Goal: Transaction & Acquisition: Purchase product/service

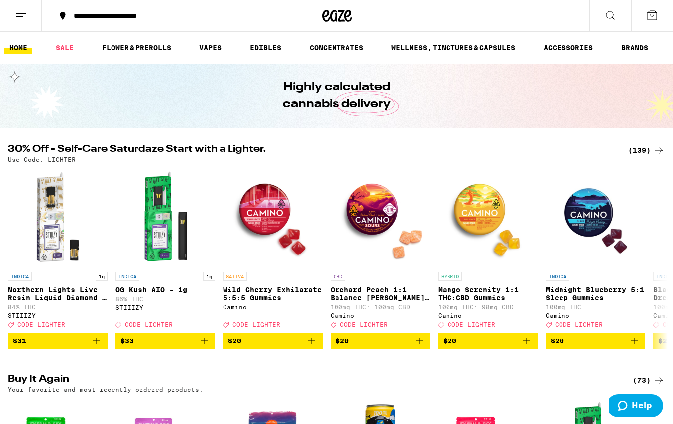
click at [644, 153] on div "(139)" at bounding box center [646, 150] width 37 height 12
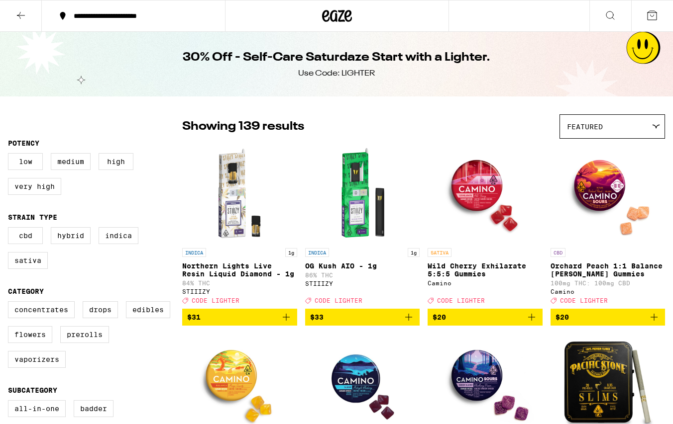
click at [644, 153] on img "Open page for Orchard Peach 1:1 Balance Sours Gummies from Camino" at bounding box center [608, 194] width 100 height 100
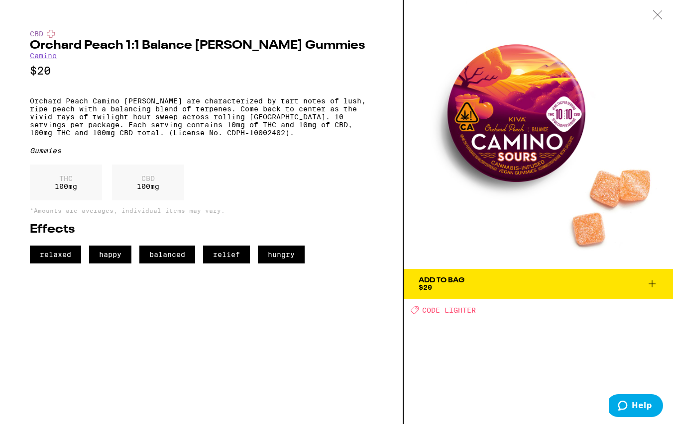
click at [658, 11] on icon at bounding box center [657, 14] width 10 height 9
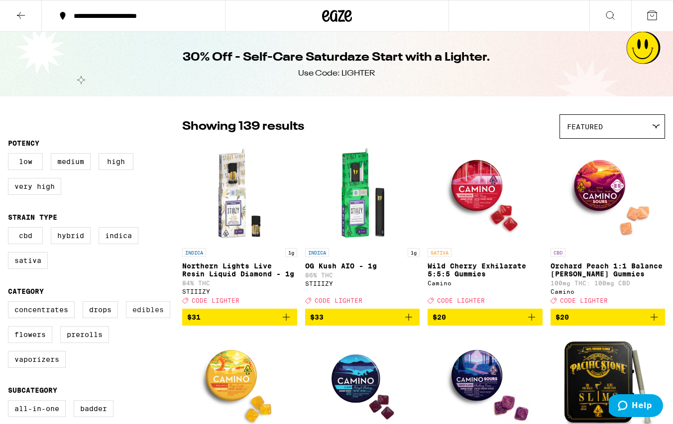
click at [147, 318] on label "Edibles" at bounding box center [148, 310] width 44 height 17
click at [10, 304] on input "Edibles" at bounding box center [10, 303] width 0 height 0
checkbox input "true"
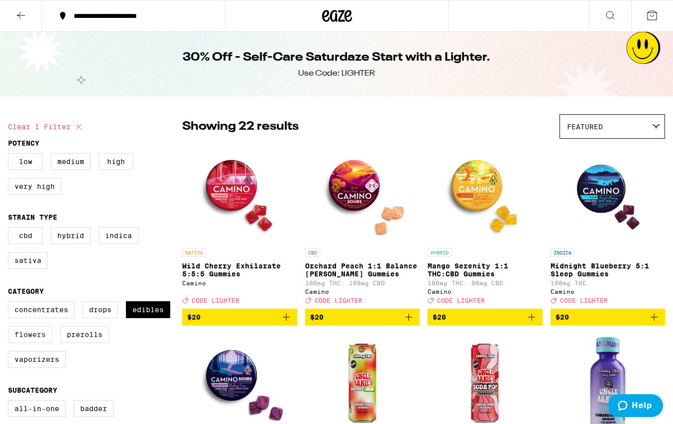
click at [36, 343] on label "Flowers" at bounding box center [30, 334] width 44 height 17
click at [10, 304] on input "Flowers" at bounding box center [10, 303] width 0 height 0
checkbox input "true"
click at [140, 316] on label "Edibles" at bounding box center [148, 310] width 44 height 17
click at [10, 304] on input "Edibles" at bounding box center [10, 303] width 0 height 0
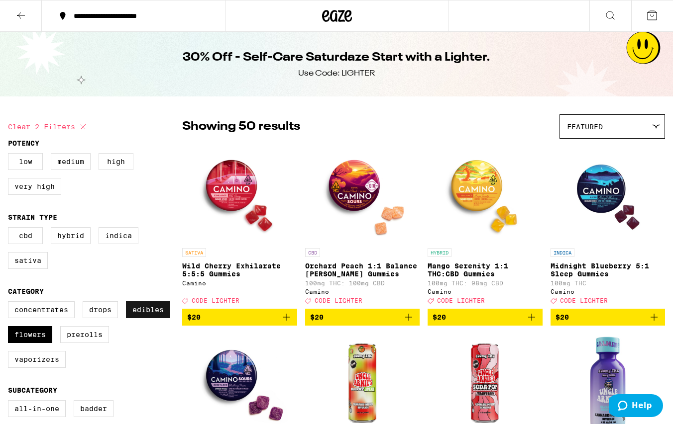
checkbox input "false"
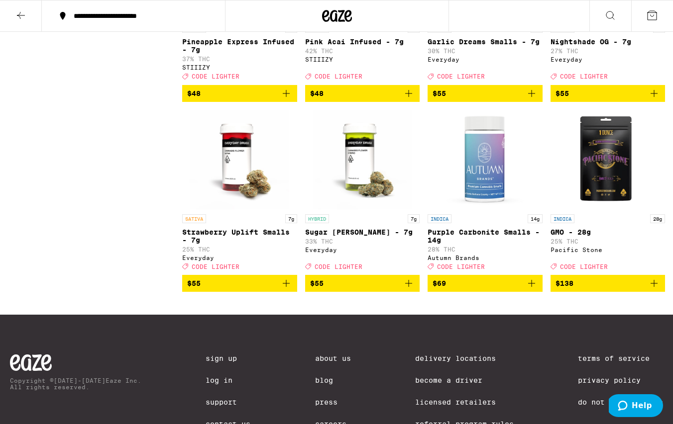
scroll to position [1177, 0]
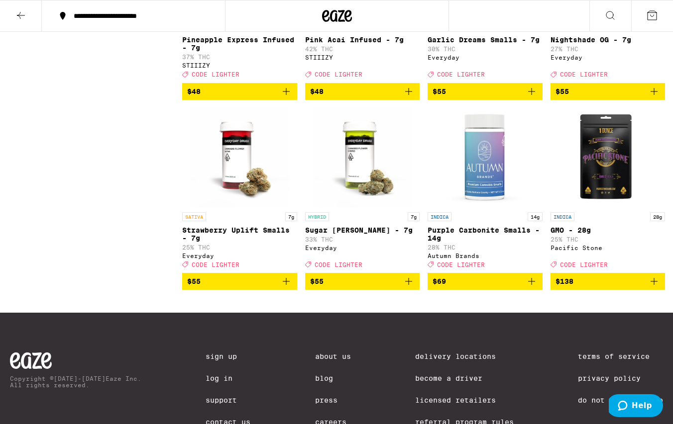
click at [611, 183] on img "Open page for GMO - 28g from Pacific Stone" at bounding box center [608, 158] width 100 height 100
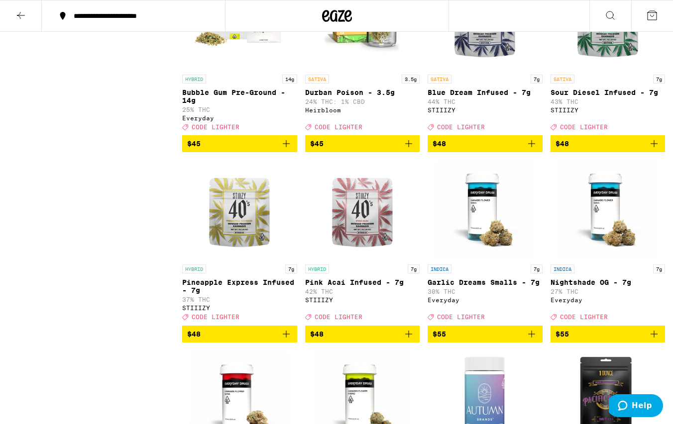
scroll to position [934, 0]
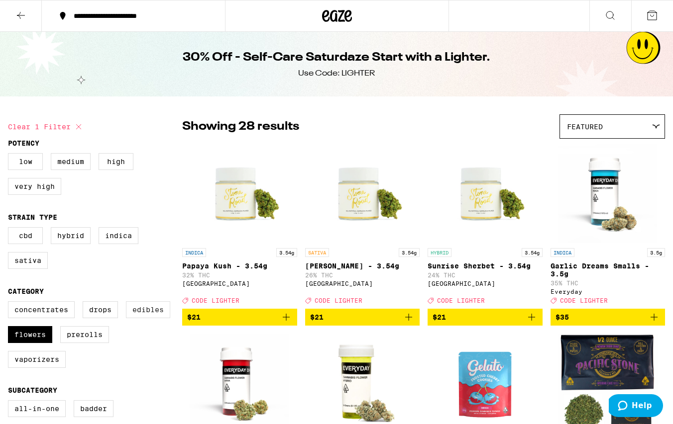
click at [147, 318] on label "Edibles" at bounding box center [148, 310] width 44 height 17
click at [10, 304] on input "Edibles" at bounding box center [10, 303] width 0 height 0
checkbox input "true"
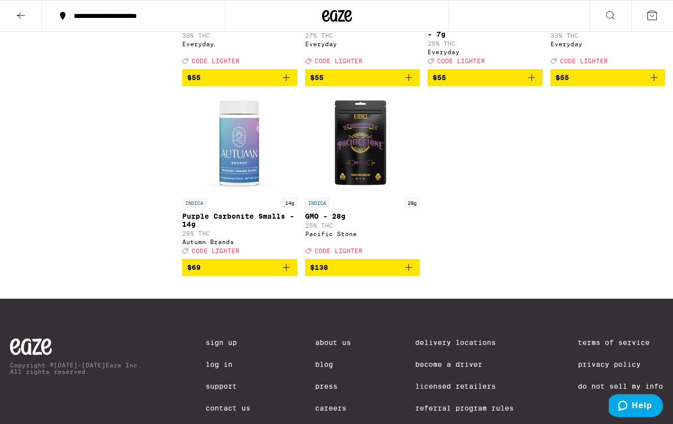
scroll to position [2325, 0]
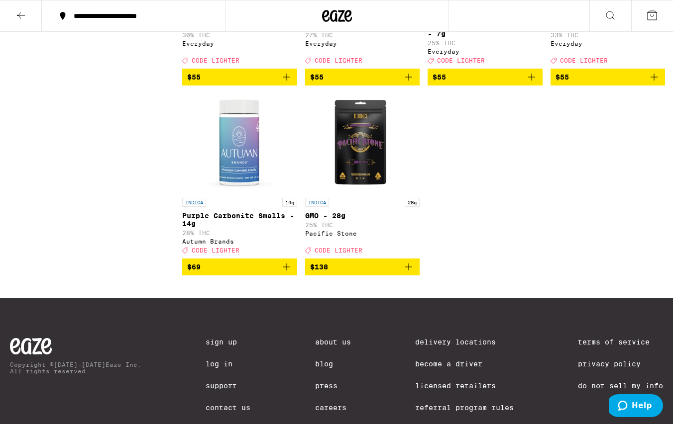
click at [349, 193] on img "Open page for GMO - 28g from Pacific Stone" at bounding box center [363, 144] width 100 height 100
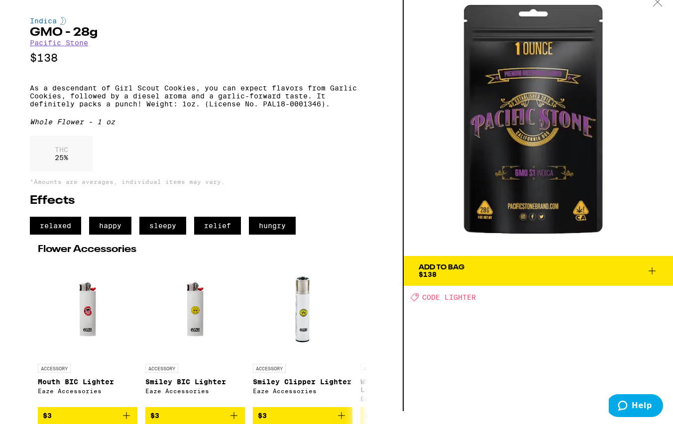
scroll to position [29, 0]
click at [651, 265] on icon at bounding box center [652, 271] width 12 height 12
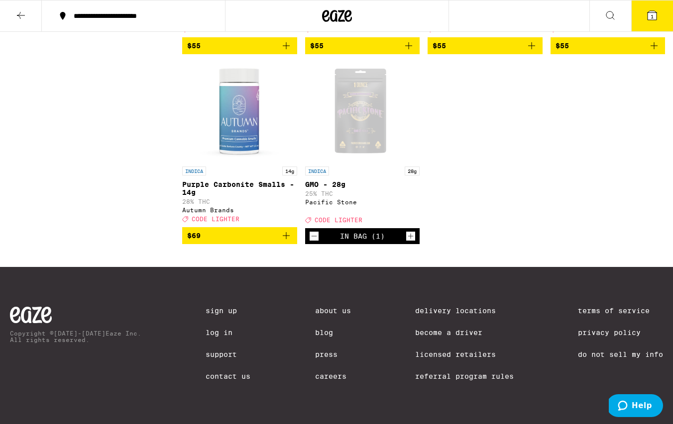
scroll to position [2441, 0]
click at [340, 124] on div "Open page for GMO - 28g from Pacific Stone" at bounding box center [363, 112] width 100 height 100
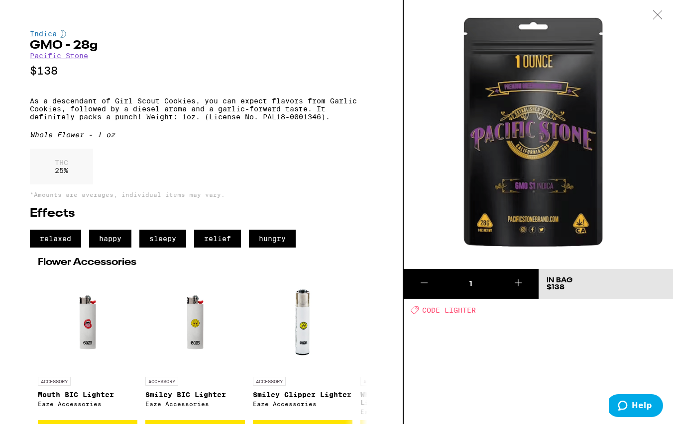
scroll to position [29, 0]
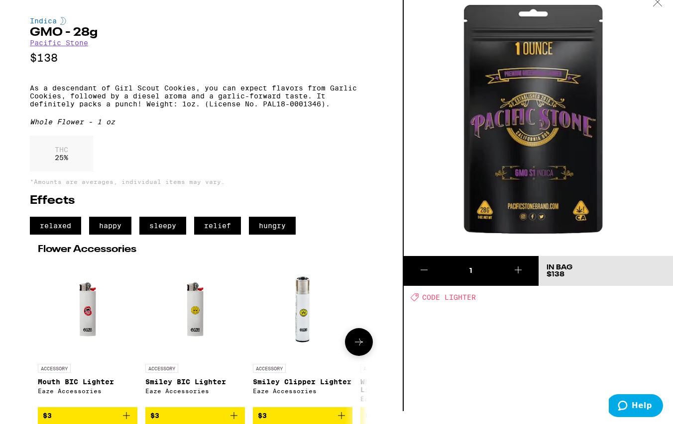
click at [127, 420] on icon "Add to bag" at bounding box center [126, 416] width 12 height 12
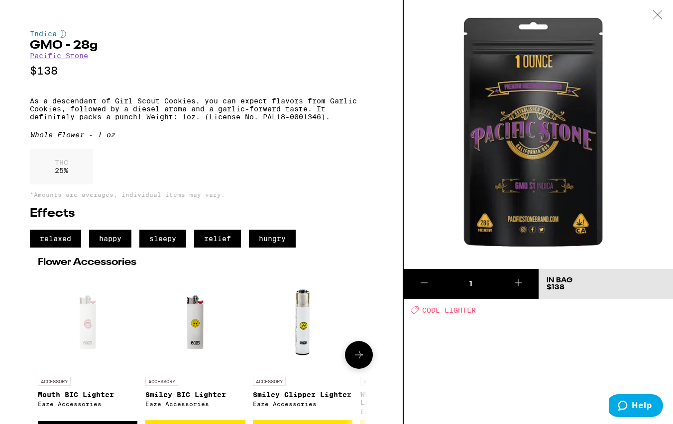
scroll to position [0, 0]
click at [658, 13] on icon at bounding box center [657, 14] width 10 height 9
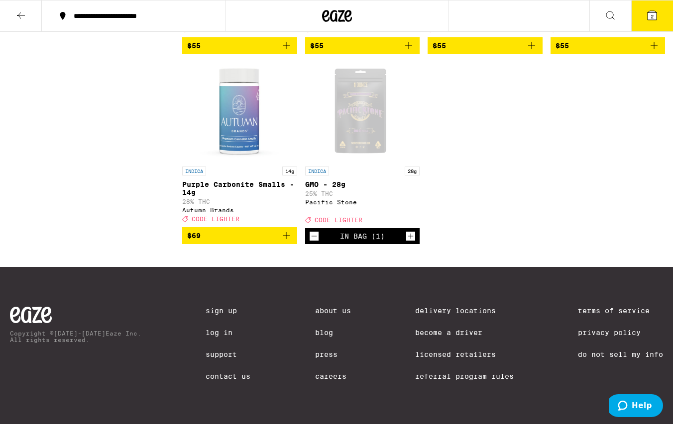
click at [650, 14] on span "2" at bounding box center [651, 16] width 3 height 6
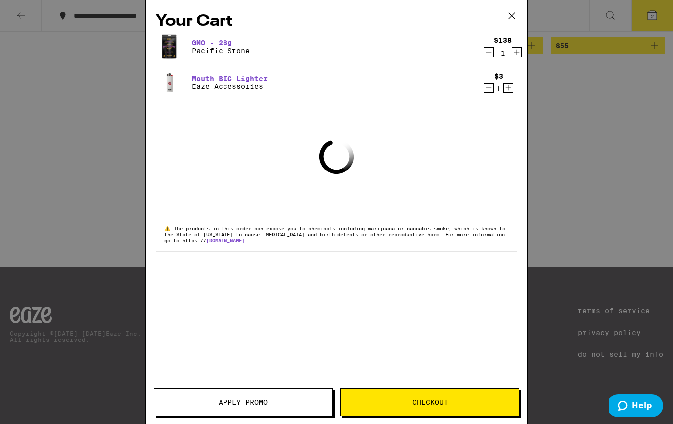
click at [258, 403] on span "Apply Promo" at bounding box center [242, 402] width 49 height 7
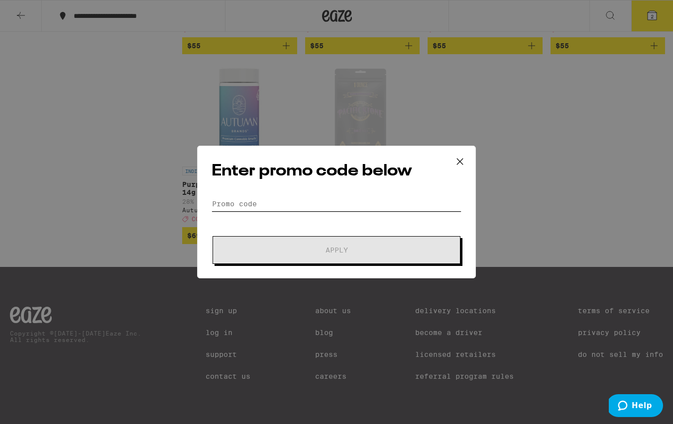
click at [268, 201] on input "Promo Code" at bounding box center [337, 204] width 250 height 15
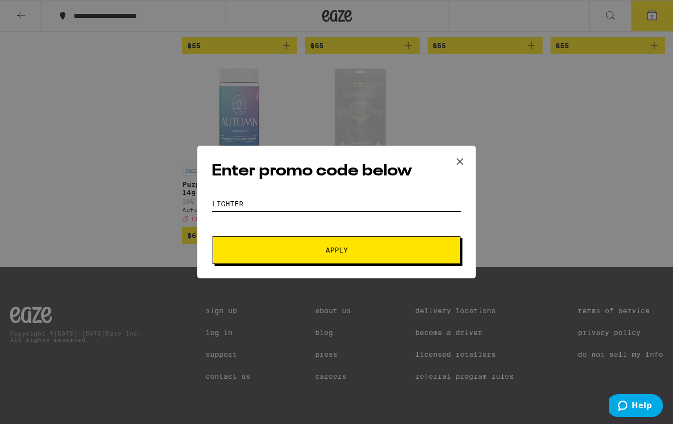
type input "lighter"
click at [268, 253] on span "Apply" at bounding box center [336, 250] width 179 height 7
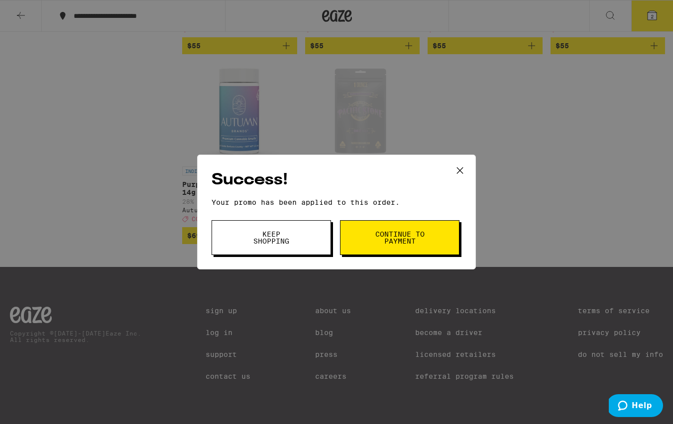
click at [378, 238] on span "Continue to payment" at bounding box center [399, 238] width 51 height 14
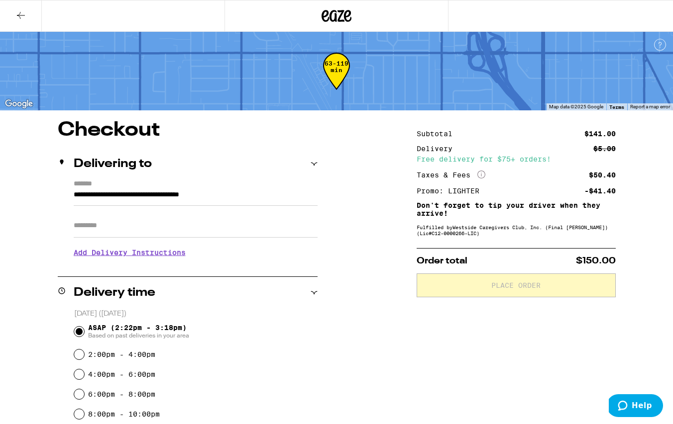
click at [17, 12] on icon at bounding box center [21, 15] width 12 height 12
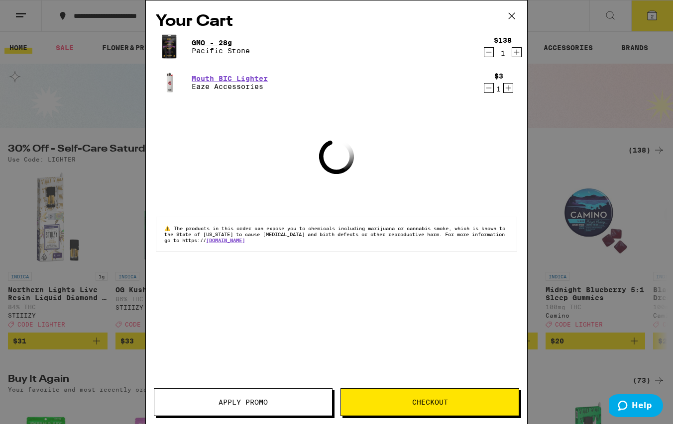
click at [213, 40] on link "GMO - 28g" at bounding box center [221, 43] width 58 height 8
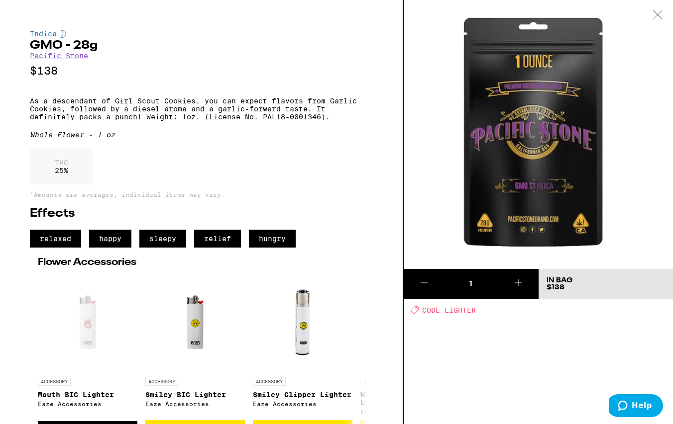
click at [656, 15] on icon at bounding box center [657, 14] width 10 height 9
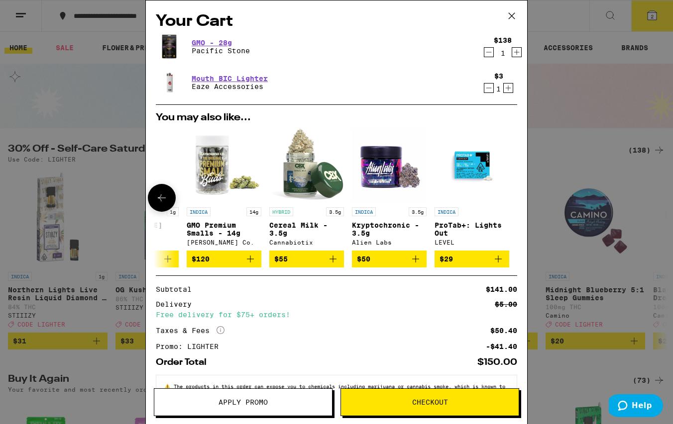
scroll to position [0, 465]
click at [515, 14] on icon at bounding box center [511, 15] width 15 height 15
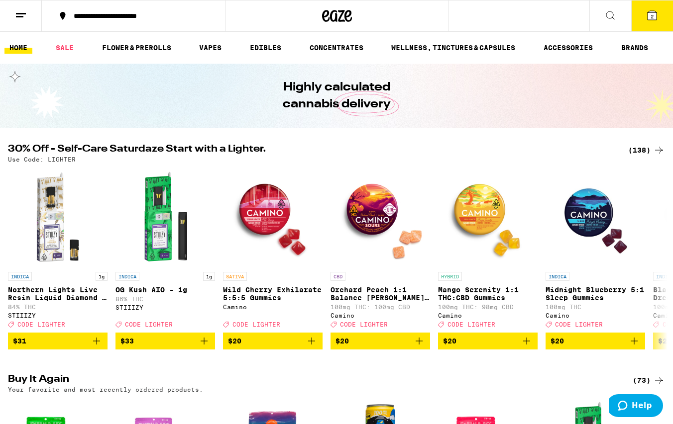
click at [637, 147] on div "(138)" at bounding box center [646, 150] width 37 height 12
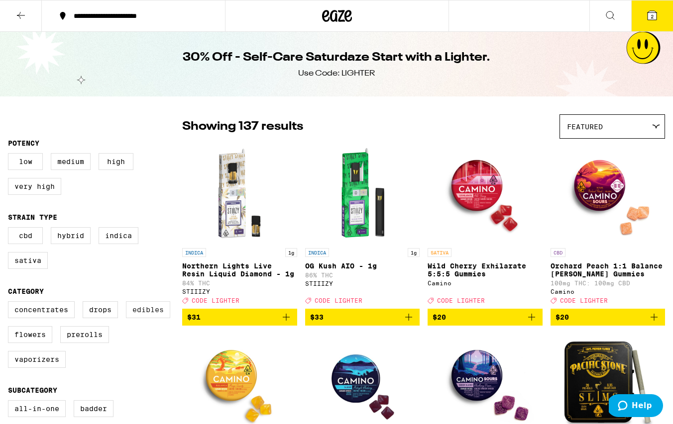
click at [145, 317] on label "Edibles" at bounding box center [148, 310] width 44 height 17
click at [10, 304] on input "Edibles" at bounding box center [10, 303] width 0 height 0
checkbox input "true"
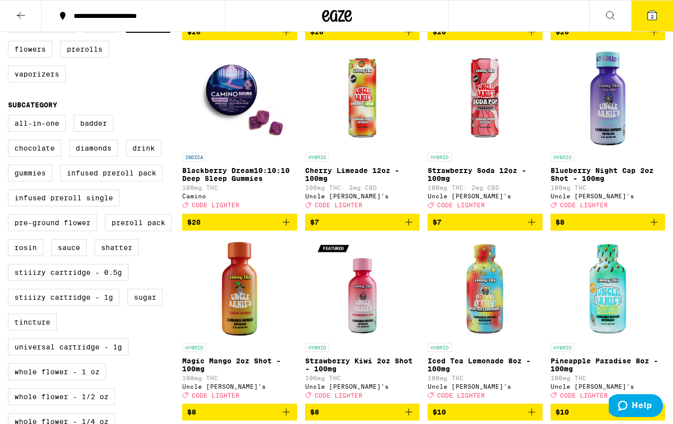
scroll to position [287, 0]
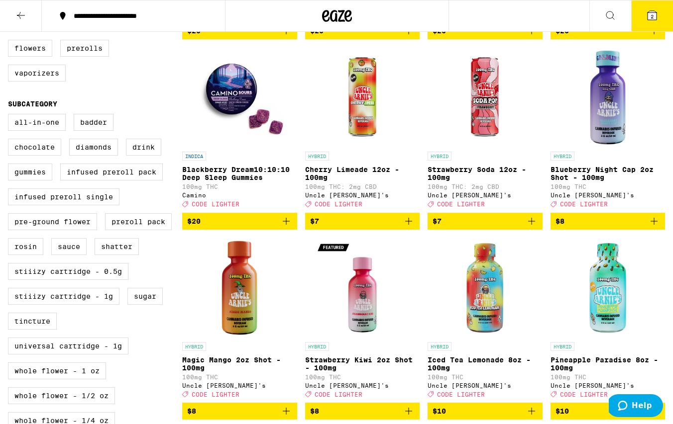
click at [285, 227] on icon "Add to bag" at bounding box center [286, 221] width 12 height 12
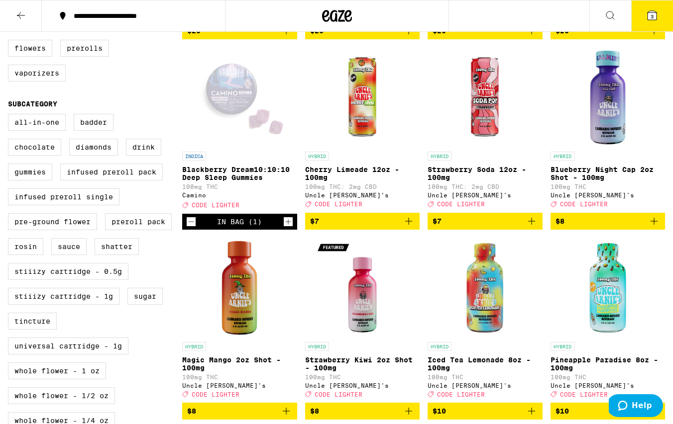
click at [285, 228] on icon "Increment" at bounding box center [288, 222] width 9 height 12
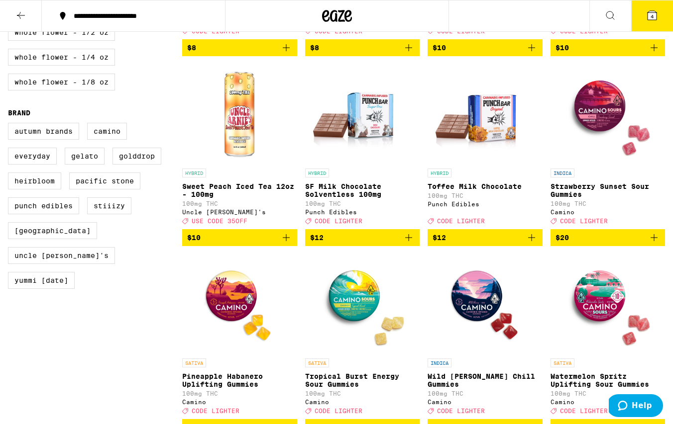
scroll to position [651, 0]
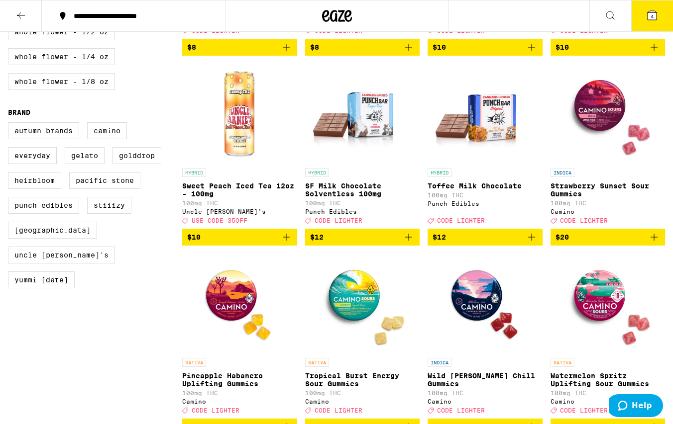
click at [656, 243] on icon "Add to bag" at bounding box center [654, 237] width 12 height 12
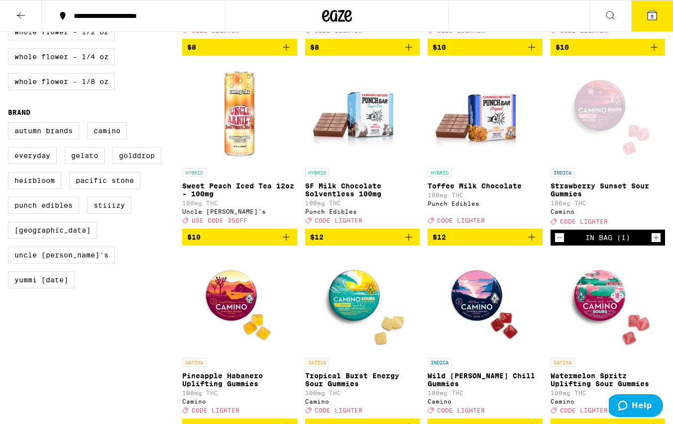
click at [656, 244] on icon "Increment" at bounding box center [655, 238] width 9 height 12
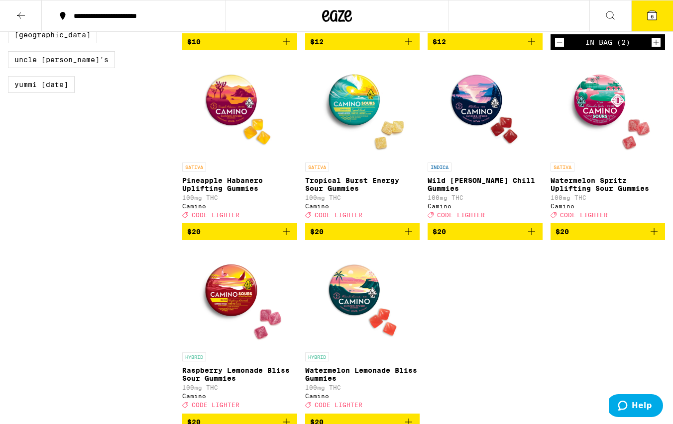
scroll to position [847, 0]
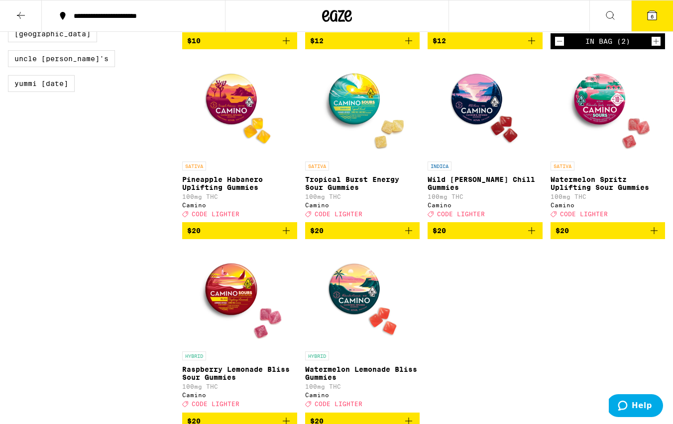
click at [658, 16] on button "6" at bounding box center [652, 15] width 42 height 31
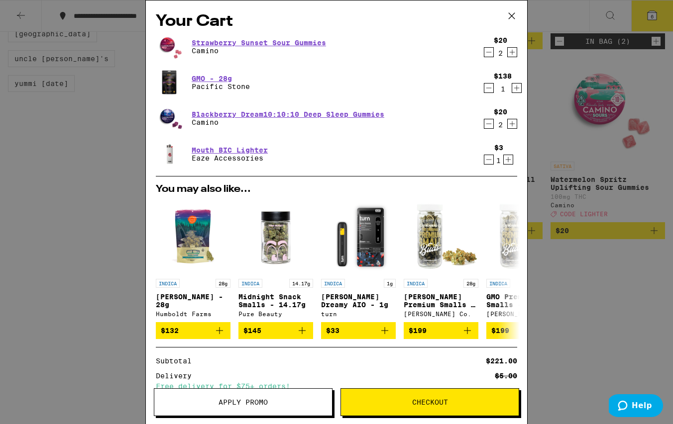
click at [487, 55] on icon "Decrement" at bounding box center [488, 52] width 9 height 12
click at [487, 125] on icon "Decrement" at bounding box center [488, 124] width 9 height 12
click at [118, 159] on div "Your Cart Strawberry Sunset Sour Gummies Camino $20 1 GMO - 28g Pacific Stone $…" at bounding box center [336, 212] width 673 height 424
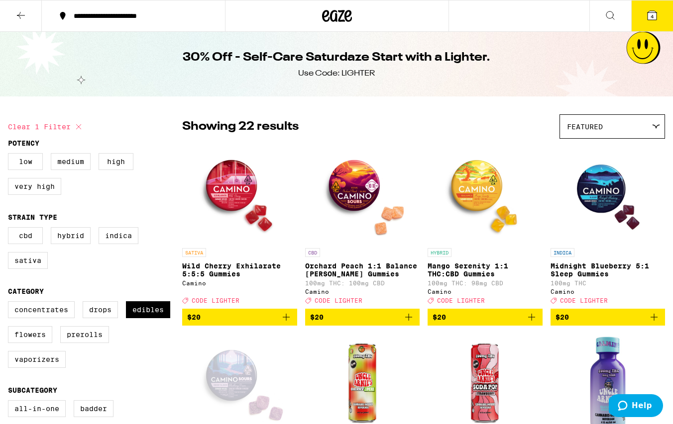
click at [655, 13] on icon at bounding box center [651, 15] width 9 height 9
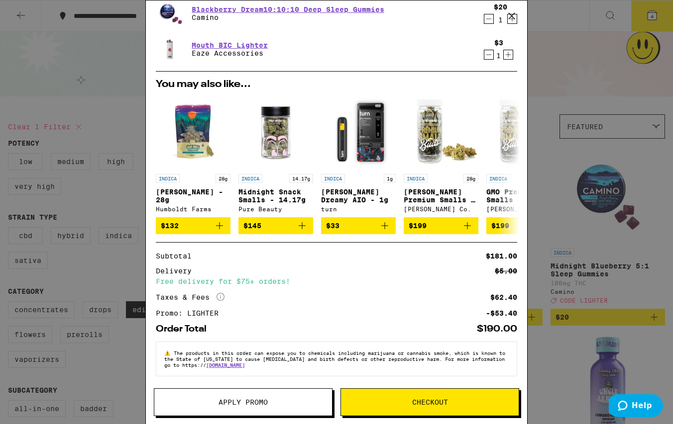
scroll to position [111, 0]
